Goal: Information Seeking & Learning: Check status

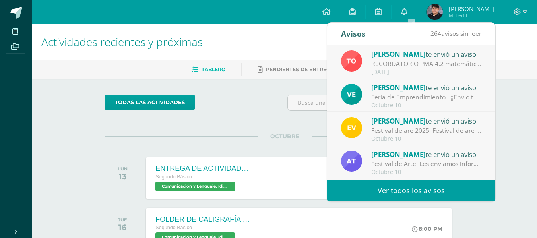
click at [442, 58] on div "Tulio Ovalle te envió un aviso" at bounding box center [427, 54] width 111 height 10
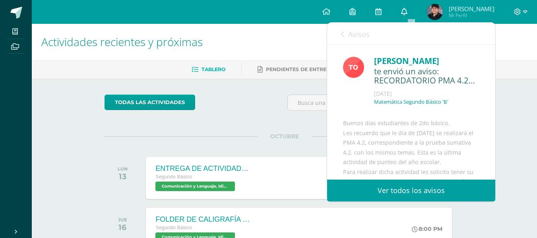
click at [410, 14] on link "0" at bounding box center [404, 12] width 25 height 24
click at [435, 196] on link "Ver todos los avisos" at bounding box center [411, 191] width 168 height 22
click at [431, 189] on link "Ver todos los avisos" at bounding box center [411, 191] width 168 height 22
click at [407, 16] on span at bounding box center [404, 12] width 6 height 9
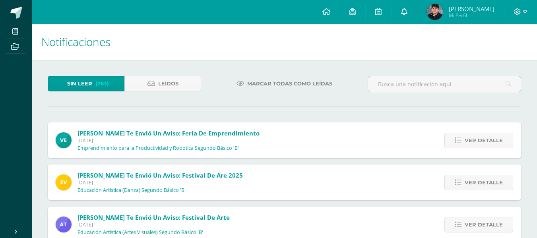
click at [405, 14] on icon at bounding box center [404, 11] width 6 height 7
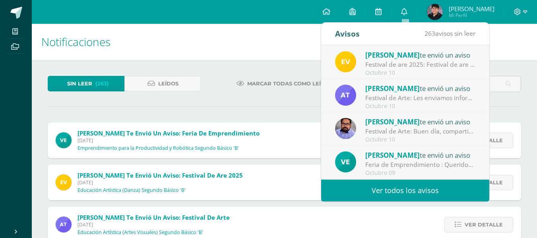
scroll to position [80, 0]
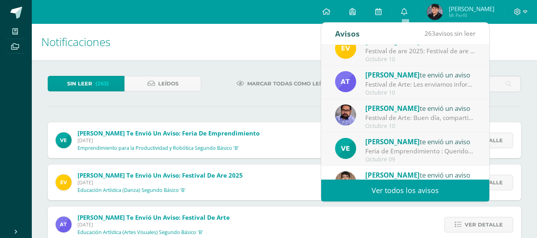
click at [402, 113] on div "[PERSON_NAME] te envió un aviso" at bounding box center [421, 108] width 111 height 10
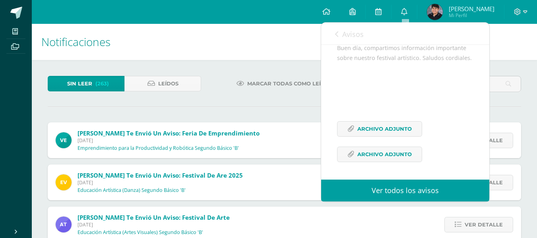
scroll to position [111, 0]
click at [395, 128] on span "Archivo Adjunto" at bounding box center [385, 129] width 54 height 15
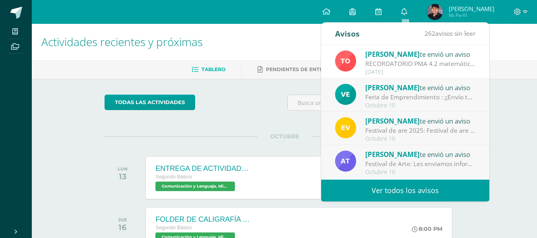
click at [238, 115] on div "todas las Actividades" at bounding box center [177, 106] width 153 height 23
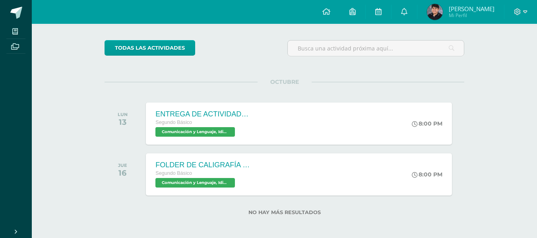
scroll to position [57, 0]
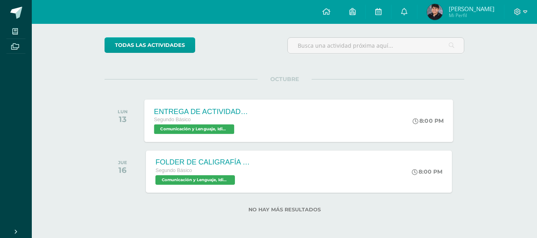
click at [210, 117] on div "Segundo Básico" at bounding box center [202, 120] width 96 height 9
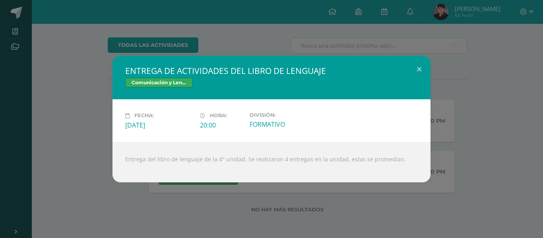
click at [481, 149] on div "ENTREGA DE ACTIVIDADES DEL LIBRO DE LENGUAJE Comunicación y Lenguaje, Idioma Es…" at bounding box center [271, 119] width 537 height 126
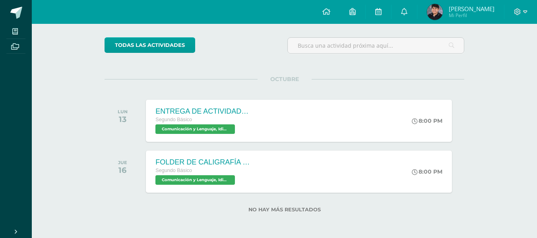
click at [463, 17] on span "Mi Perfil" at bounding box center [472, 15] width 46 height 7
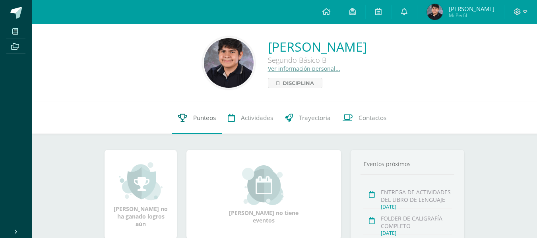
click at [208, 120] on span "Punteos" at bounding box center [204, 118] width 23 height 8
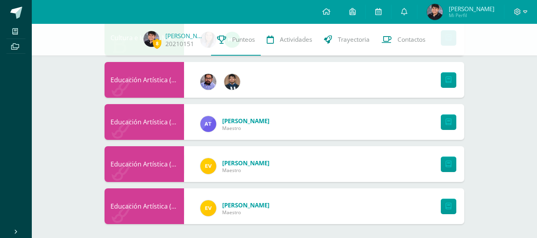
scroll to position [529, 0]
